Goal: Information Seeking & Learning: Stay updated

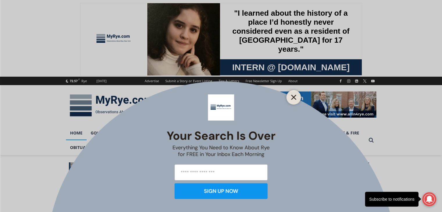
click at [294, 96] on icon "Close" at bounding box center [293, 97] width 5 height 5
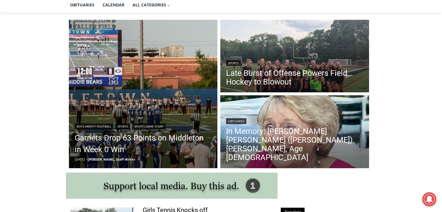
scroll to position [143, 0]
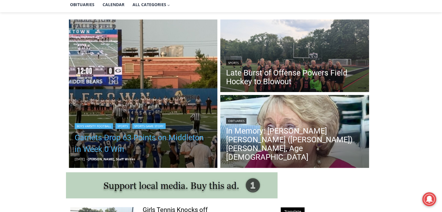
click at [145, 149] on link "Garnets Drop 63 Points on Middleton in Week 0 Win" at bounding box center [143, 143] width 137 height 23
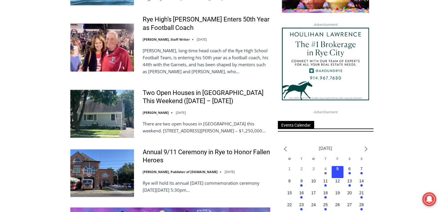
scroll to position [717, 0]
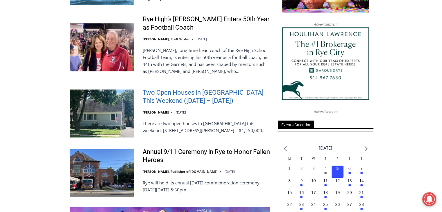
click at [175, 89] on link "Two Open Houses in [GEOGRAPHIC_DATA] This Weekend ([DATE] – [DATE])" at bounding box center [207, 97] width 128 height 17
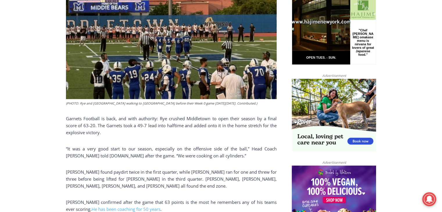
scroll to position [315, 0]
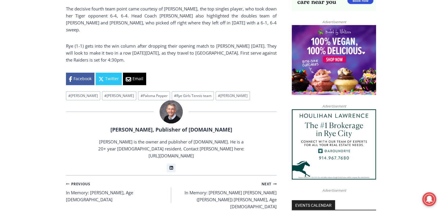
scroll to position [458, 0]
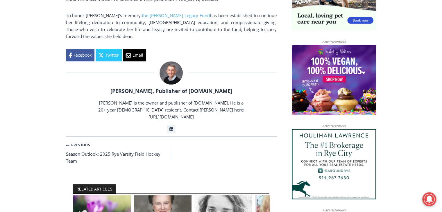
scroll to position [530, 0]
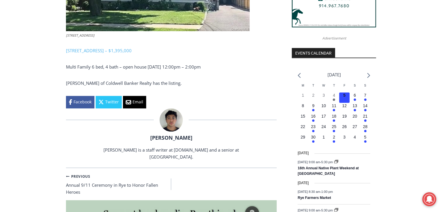
scroll to position [609, 0]
